Goal: Find specific page/section: Find specific page/section

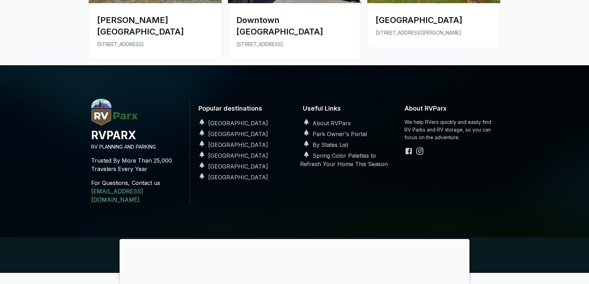
scroll to position [720, 0]
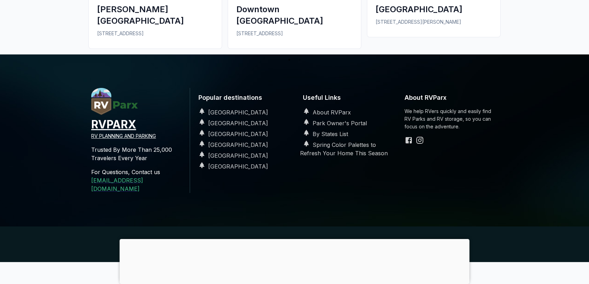
click at [94, 135] on p "RV PLANNING AND PARKING" at bounding box center [137, 136] width 93 height 8
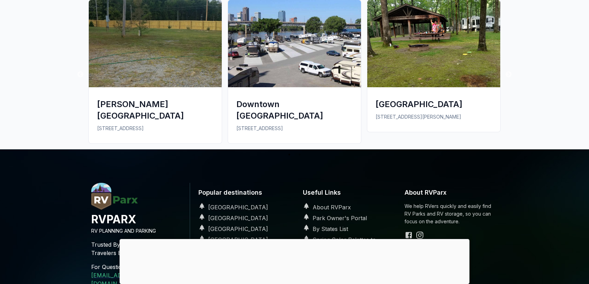
scroll to position [568, 0]
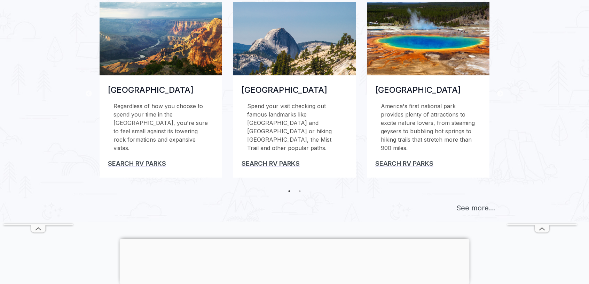
scroll to position [279, 0]
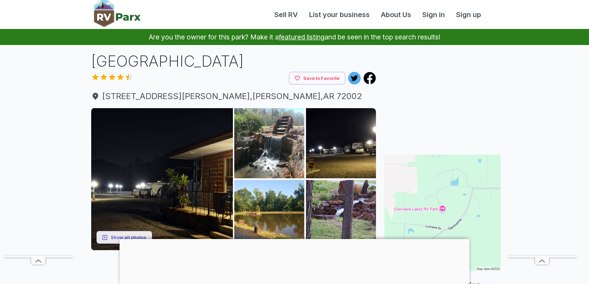
click at [110, 16] on img at bounding box center [117, 13] width 47 height 27
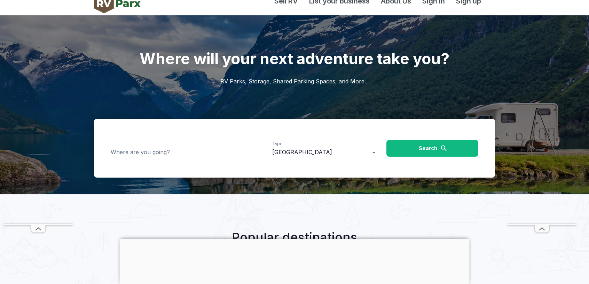
scroll to position [81, 0]
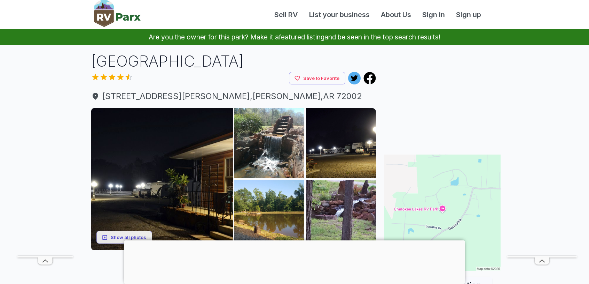
drag, startPoint x: 259, startPoint y: 63, endPoint x: 96, endPoint y: 62, distance: 162.3
click at [96, 62] on h1 "Cherokee Lakes RV Park" at bounding box center [233, 61] width 285 height 21
drag, startPoint x: 96, startPoint y: 62, endPoint x: 103, endPoint y: 63, distance: 6.4
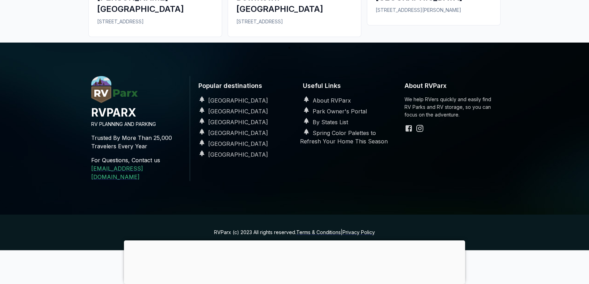
scroll to position [741, 0]
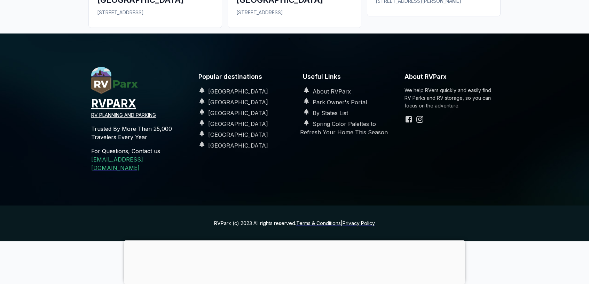
click at [106, 111] on p "RV PLANNING AND PARKING" at bounding box center [137, 115] width 93 height 8
